Goal: Information Seeking & Learning: Learn about a topic

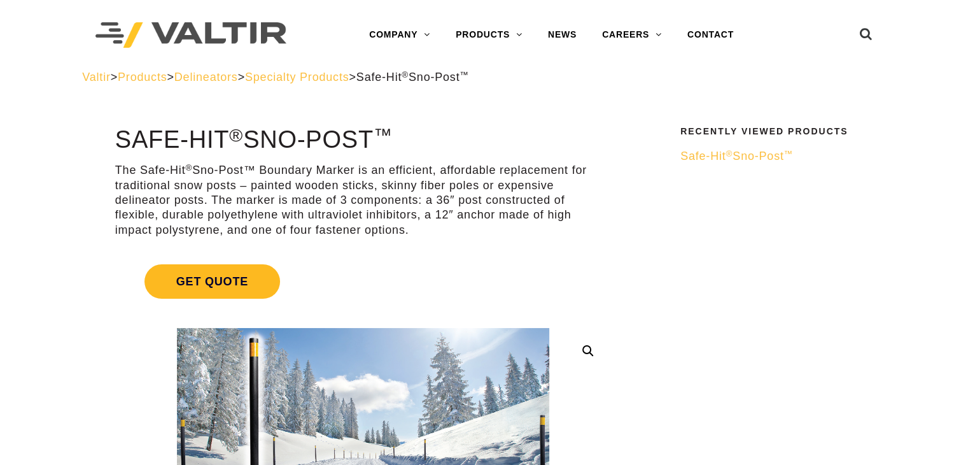
click at [222, 271] on span "Get Quote" at bounding box center [213, 281] width 136 height 34
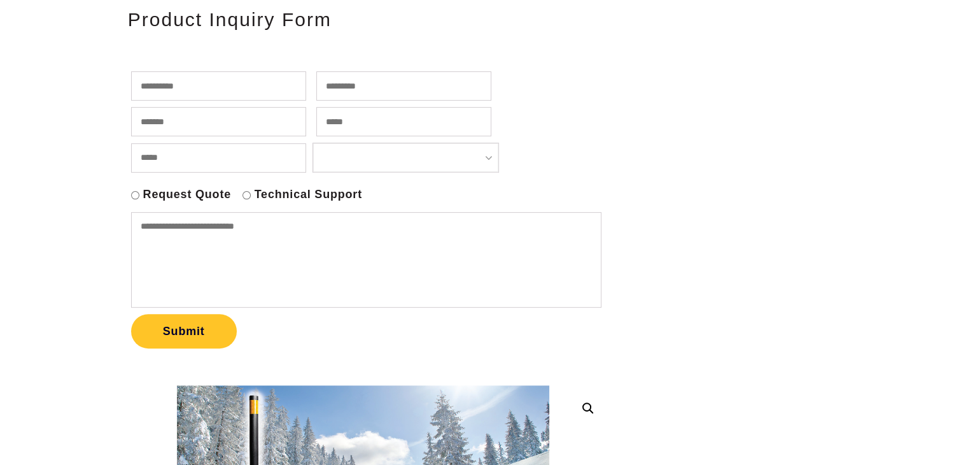
scroll to position [64, 0]
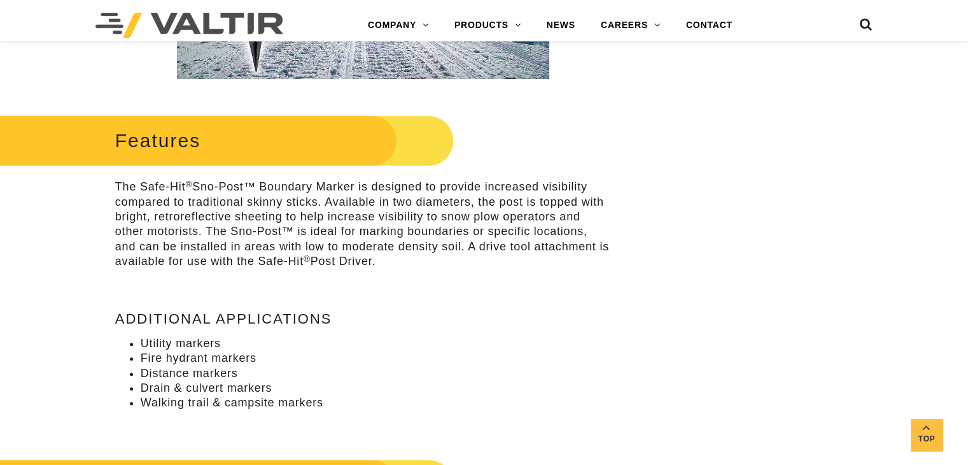
scroll to position [955, 0]
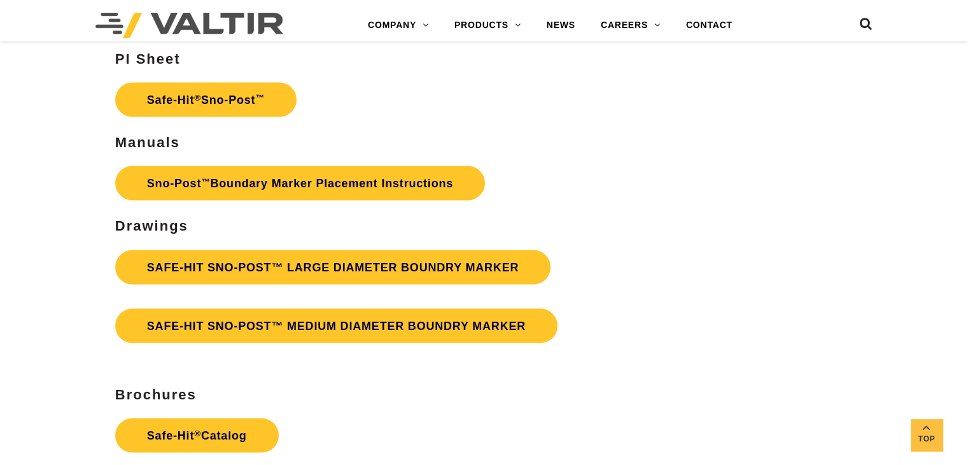
scroll to position [2356, 0]
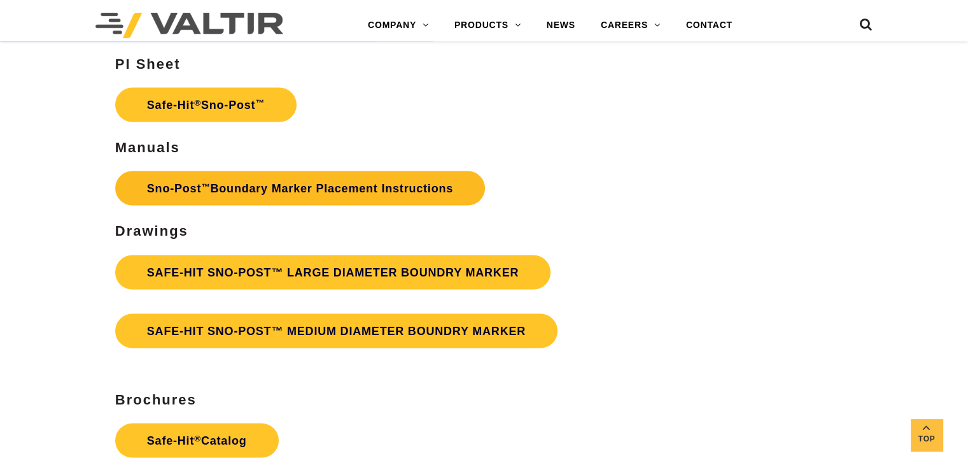
click at [289, 192] on strong "Sno‐Post ™ Boundary Marker Placement Instructions" at bounding box center [300, 187] width 306 height 13
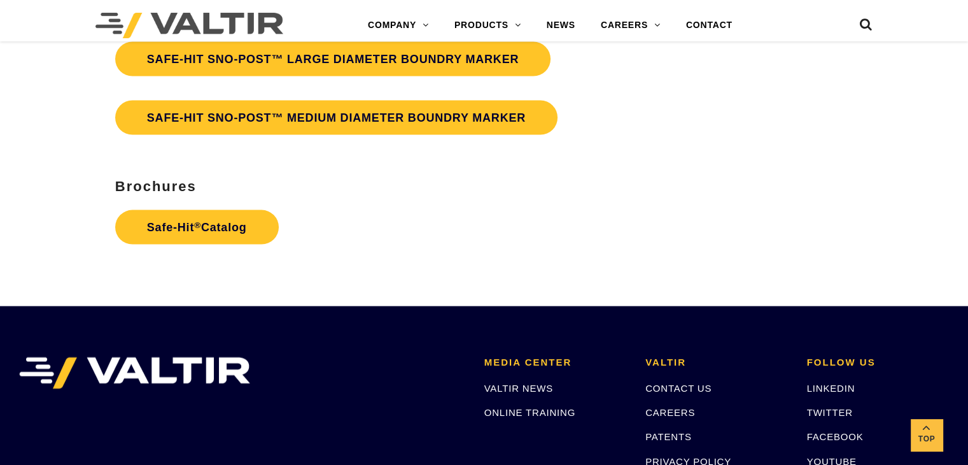
scroll to position [2604, 0]
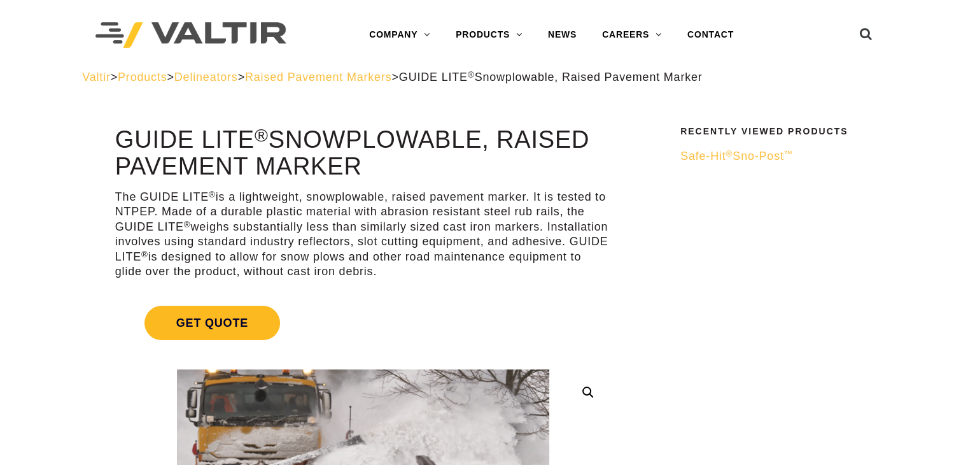
click at [234, 327] on span "Get Quote" at bounding box center [213, 323] width 136 height 34
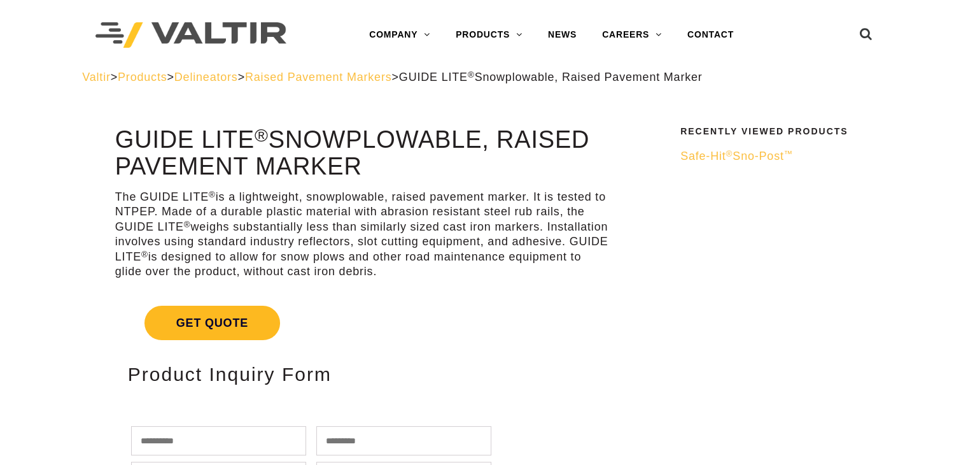
click at [211, 322] on span "Get Quote" at bounding box center [213, 323] width 136 height 34
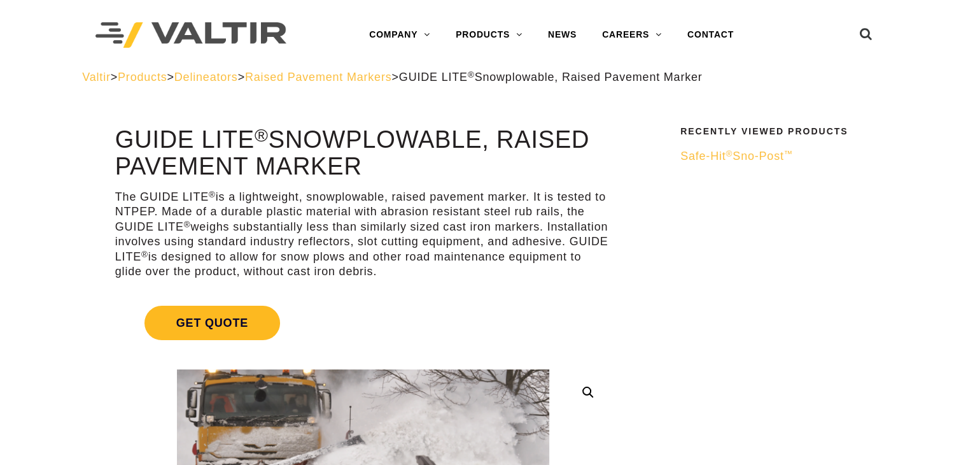
click at [221, 318] on span "Get Quote" at bounding box center [213, 323] width 136 height 34
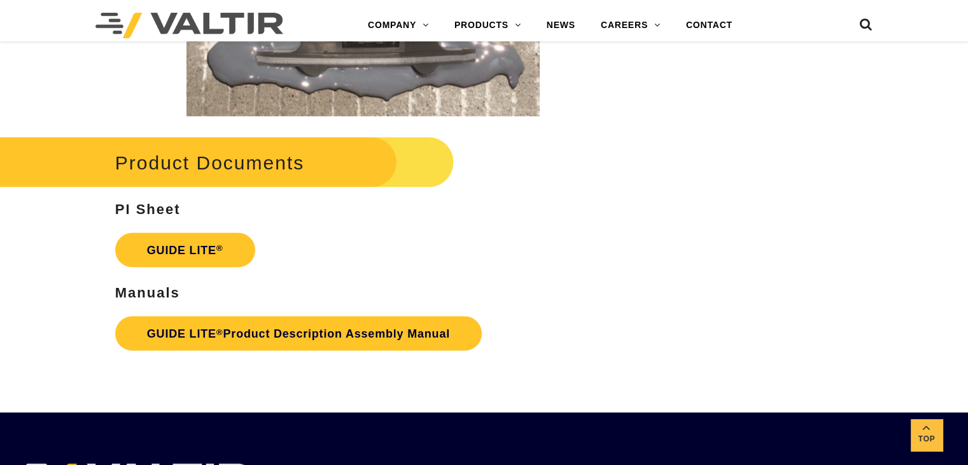
scroll to position [2420, 0]
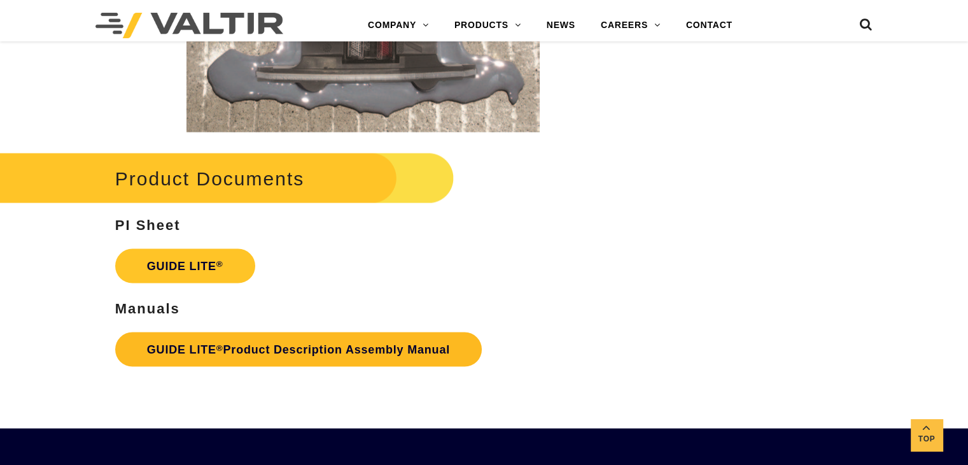
click at [300, 361] on link "GUIDE LITE ® Product Description Assembly Manual" at bounding box center [298, 349] width 367 height 34
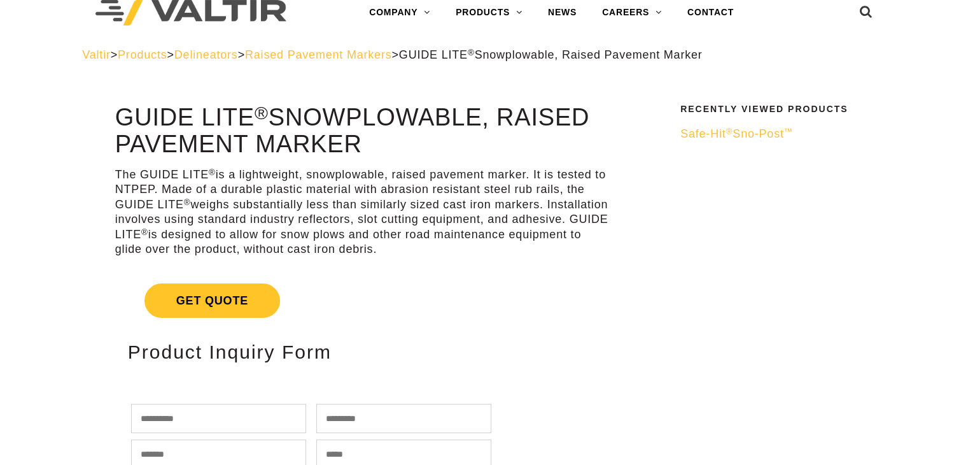
scroll to position [0, 0]
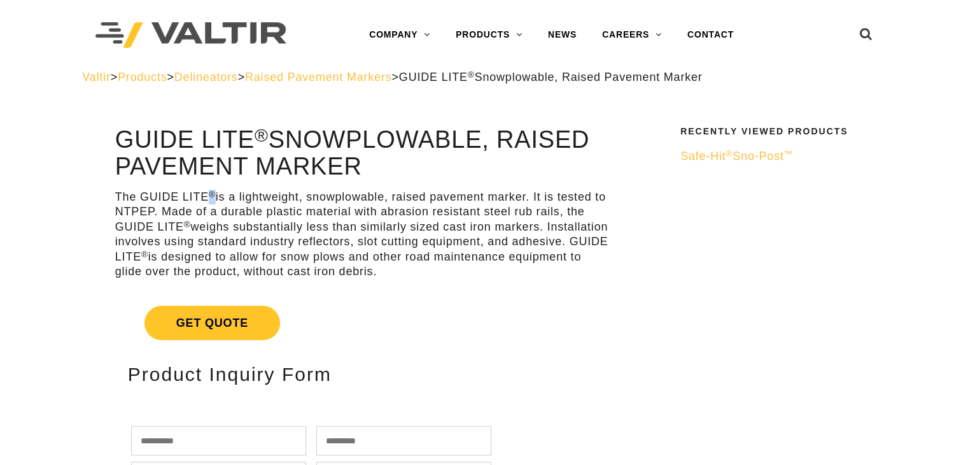
drag, startPoint x: 213, startPoint y: 199, endPoint x: 207, endPoint y: 195, distance: 7.3
click at [207, 195] on p "The GUIDE LITE ® is a lightweight, snowplowable, raised pavement marker. It is …" at bounding box center [363, 234] width 496 height 89
copy sup "®"
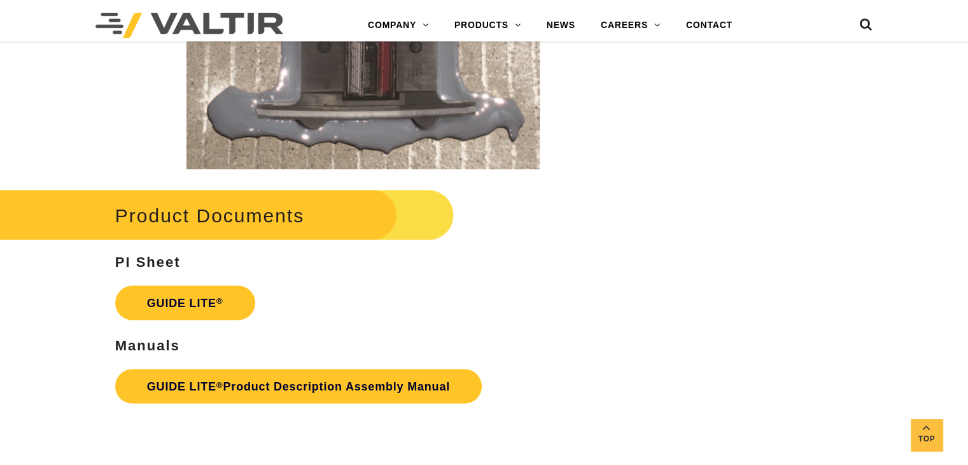
scroll to position [2356, 0]
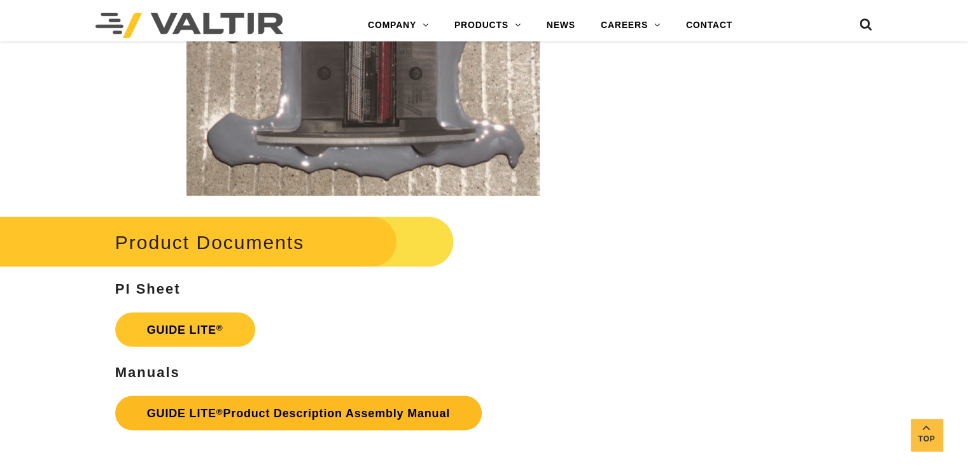
click at [283, 407] on link "GUIDE LITE ® Product Description Assembly Manual" at bounding box center [298, 412] width 367 height 34
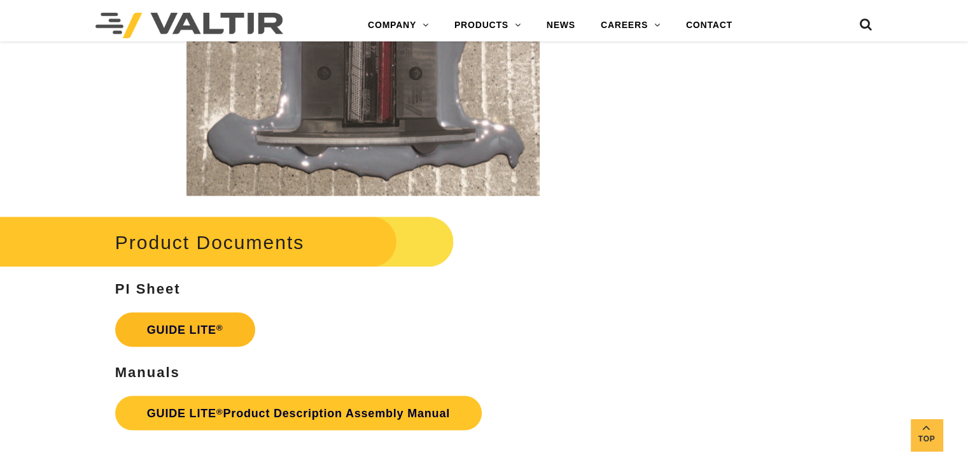
click at [202, 343] on link "GUIDE LITE ®" at bounding box center [185, 329] width 140 height 34
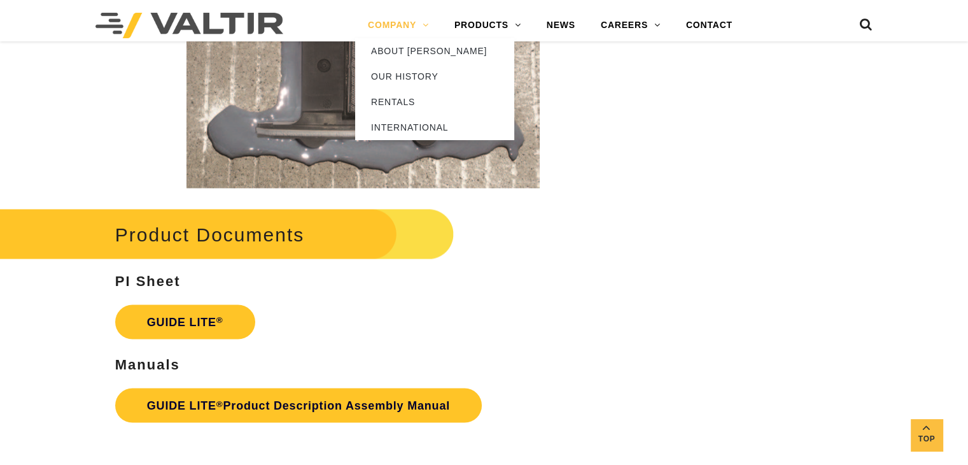
scroll to position [2229, 0]
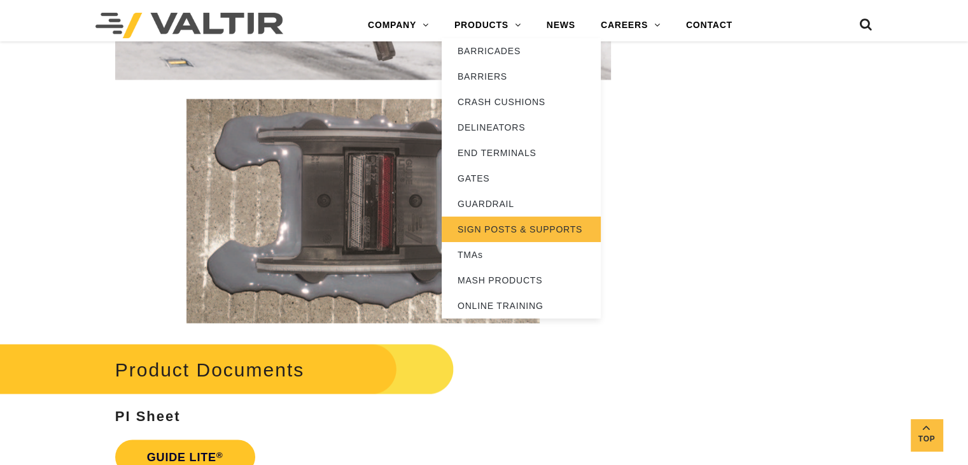
click at [537, 226] on link "SIGN POSTS & SUPPORTS" at bounding box center [521, 228] width 159 height 25
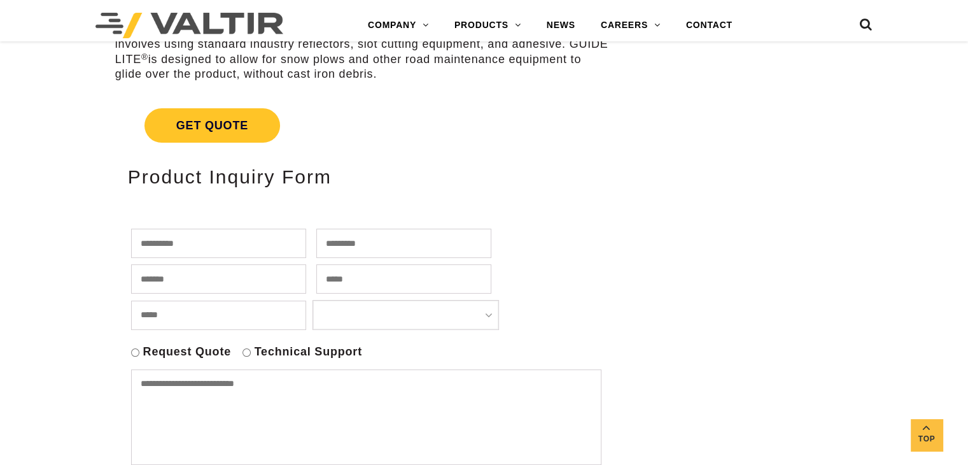
scroll to position [197, 0]
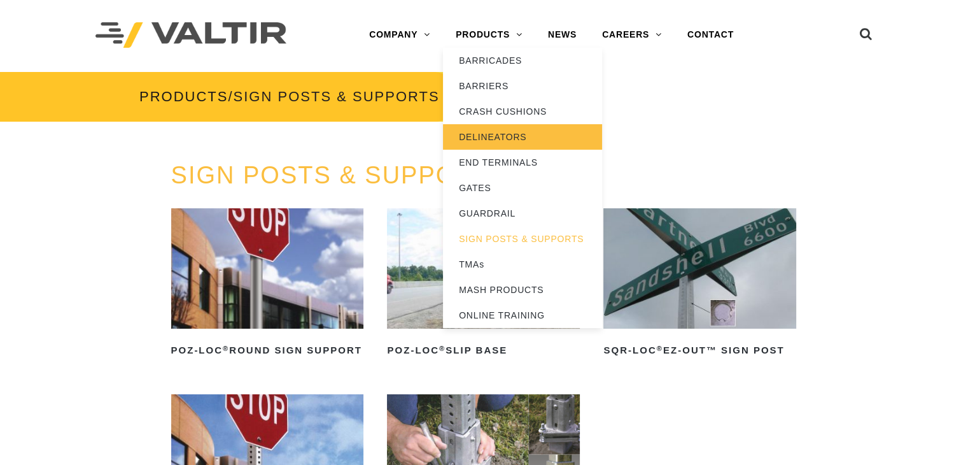
click at [507, 143] on link "DELINEATORS" at bounding box center [522, 136] width 159 height 25
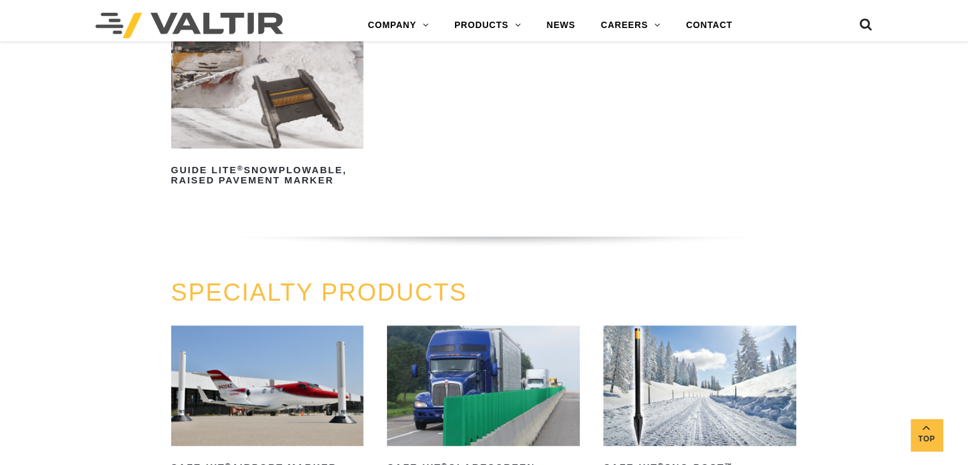
scroll to position [955, 0]
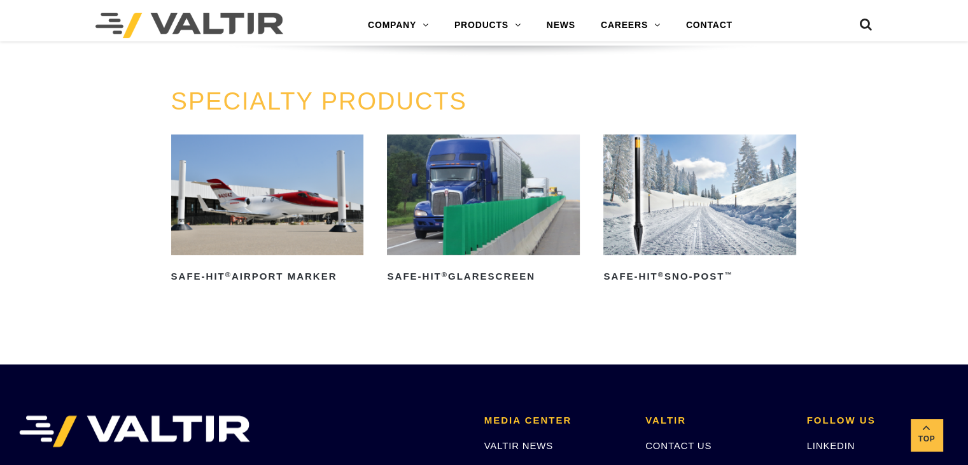
click at [758, 229] on img at bounding box center [700, 194] width 193 height 120
